Goal: Task Accomplishment & Management: Use online tool/utility

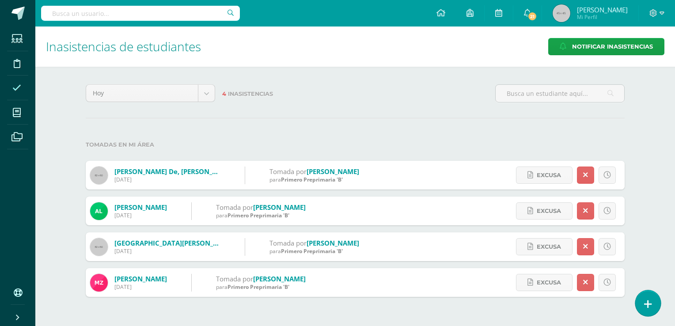
click at [648, 297] on link at bounding box center [647, 303] width 25 height 26
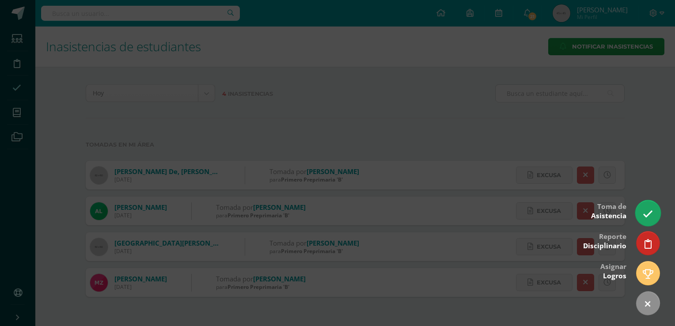
click at [649, 213] on icon at bounding box center [647, 214] width 10 height 10
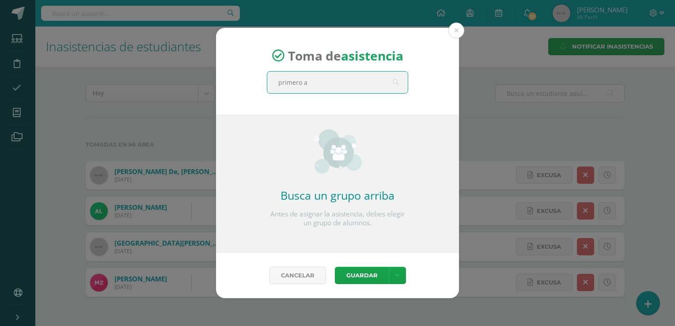
type input "primero a"
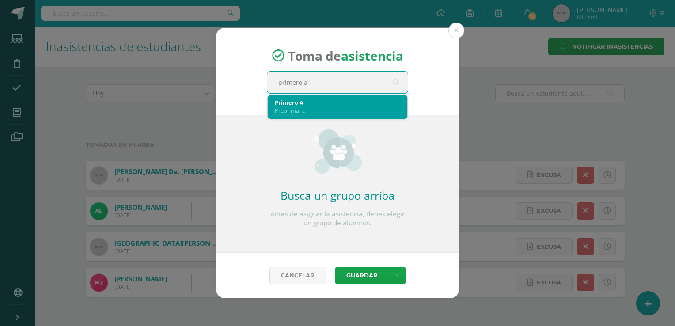
click at [379, 110] on div "Preprimaria" at bounding box center [337, 110] width 125 height 8
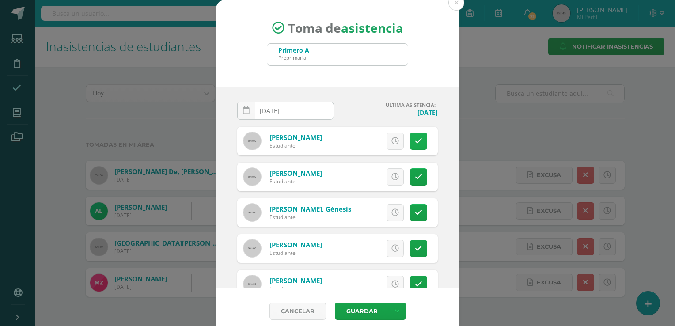
click at [415, 138] on icon at bounding box center [419, 141] width 8 height 8
click at [364, 311] on button "Guardar" at bounding box center [362, 310] width 54 height 17
